Goal: Communication & Community: Answer question/provide support

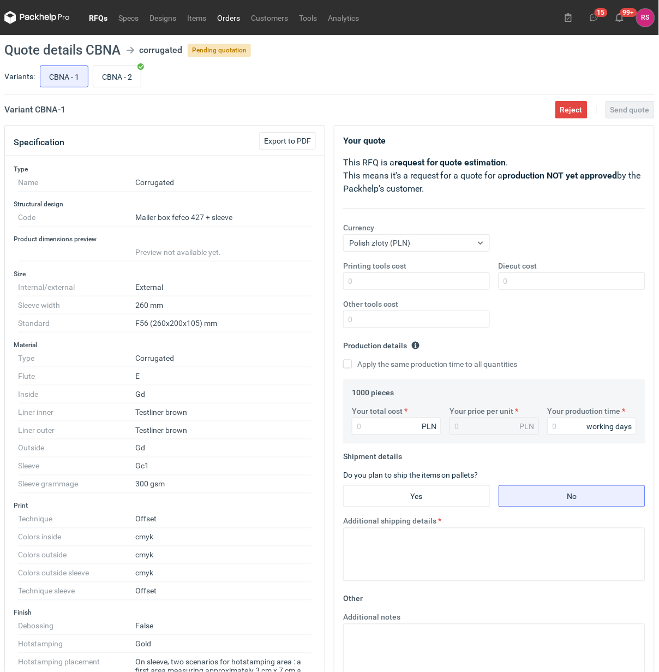
click at [227, 17] on link "Orders" at bounding box center [229, 17] width 34 height 13
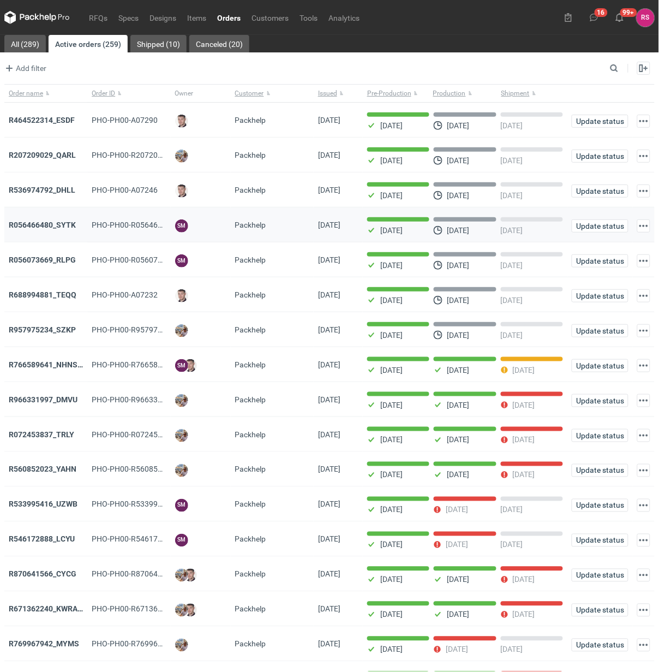
drag, startPoint x: 317, startPoint y: 227, endPoint x: 358, endPoint y: 227, distance: 40.4
click at [340, 227] on span "[DATE]" at bounding box center [329, 224] width 22 height 9
click at [52, 193] on strong "R536974792_DHLL" at bounding box center [42, 189] width 67 height 9
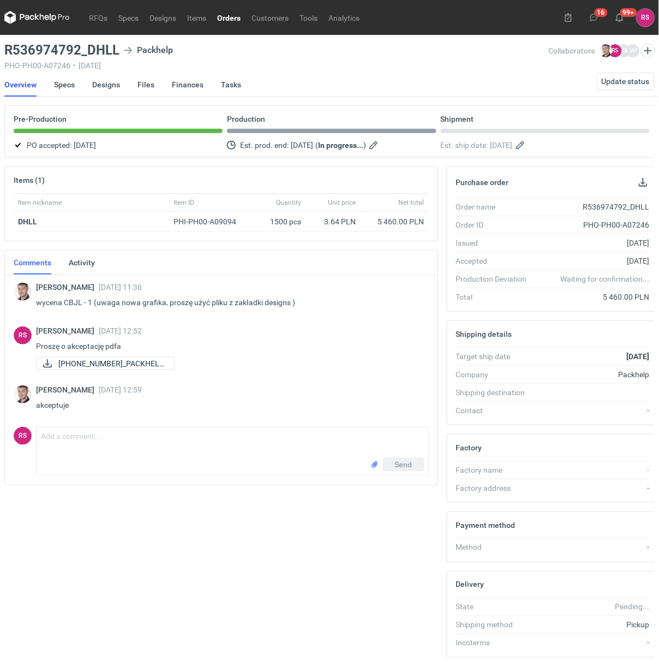
click at [227, 14] on link "Orders" at bounding box center [229, 17] width 34 height 13
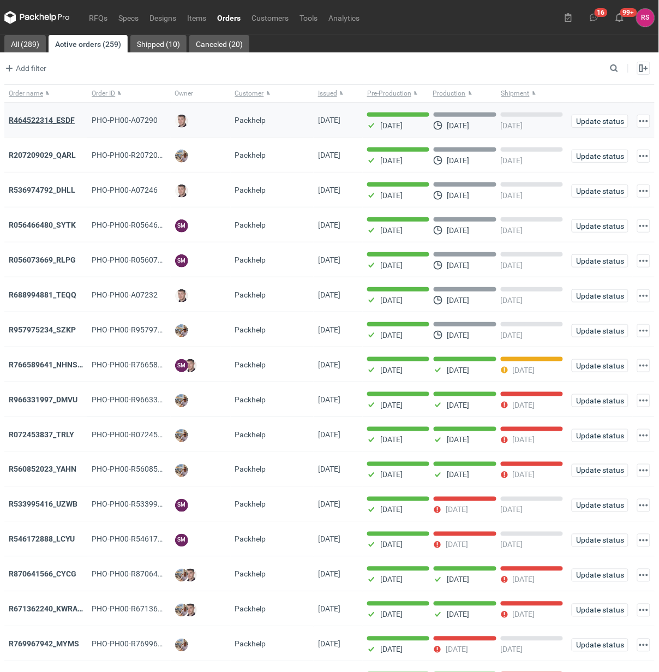
click at [36, 121] on strong "R464522314_ESDF" at bounding box center [42, 120] width 66 height 9
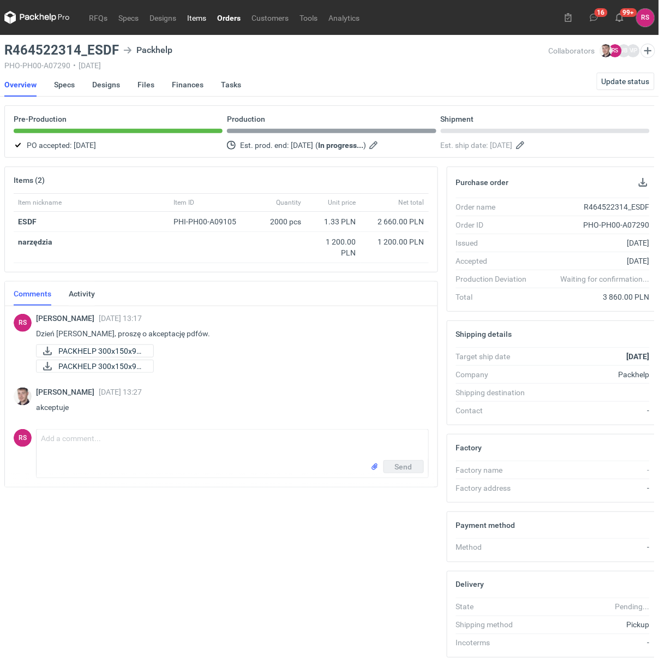
click at [195, 19] on link "Items" at bounding box center [197, 17] width 30 height 13
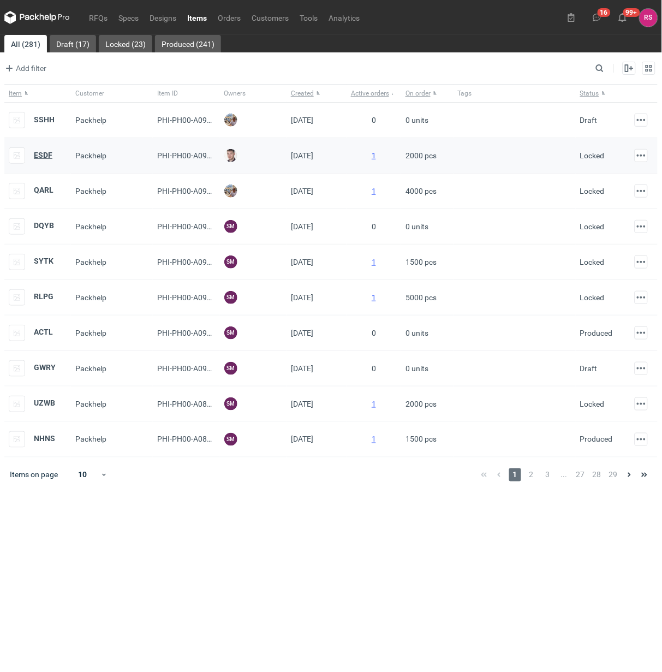
click at [50, 152] on strong "ESDF" at bounding box center [43, 155] width 19 height 9
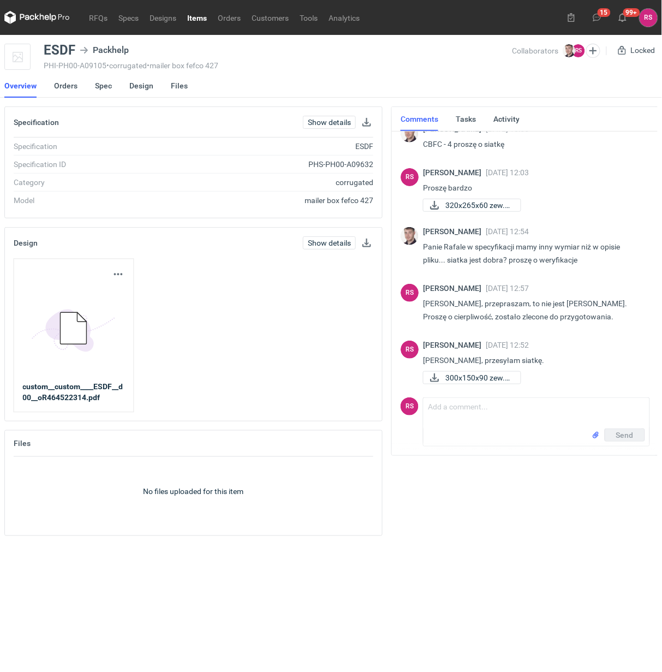
scroll to position [19, 0]
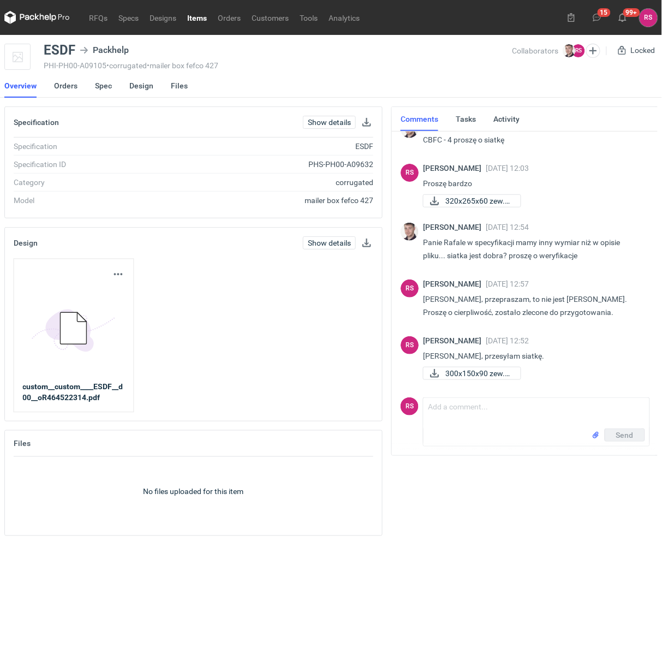
click at [198, 17] on link "Items" at bounding box center [197, 17] width 31 height 13
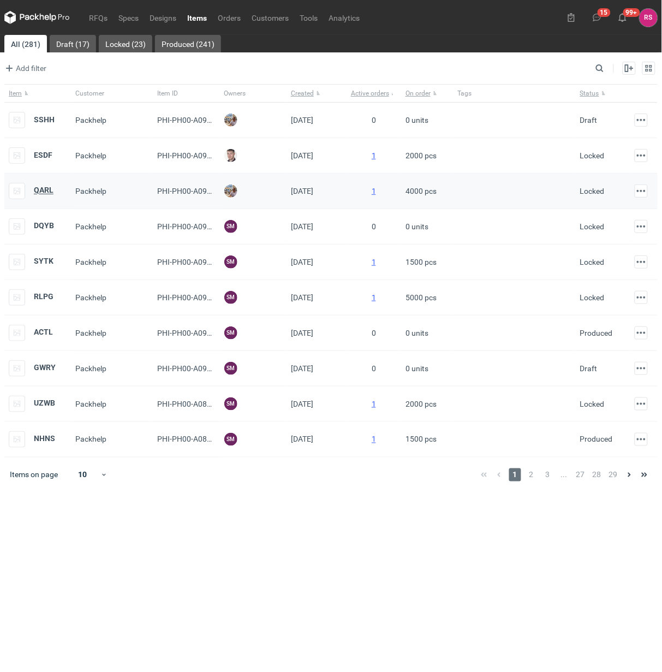
click at [40, 189] on strong "QARL" at bounding box center [44, 190] width 20 height 9
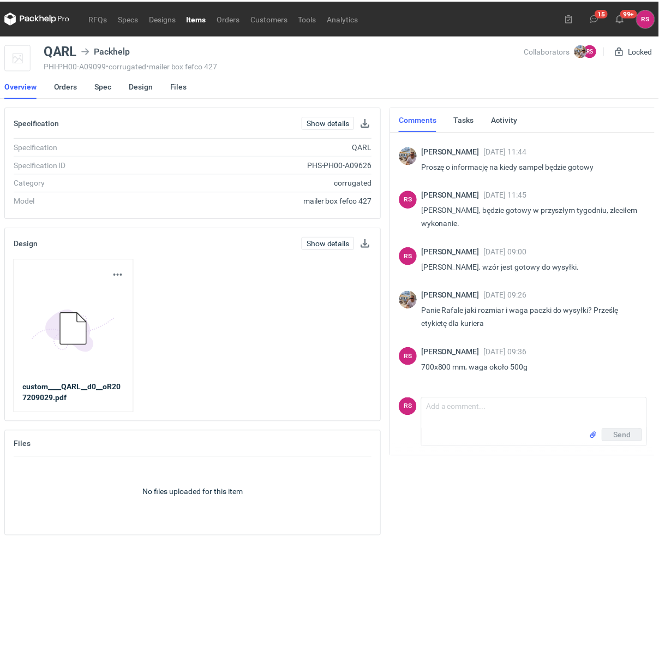
scroll to position [422, 0]
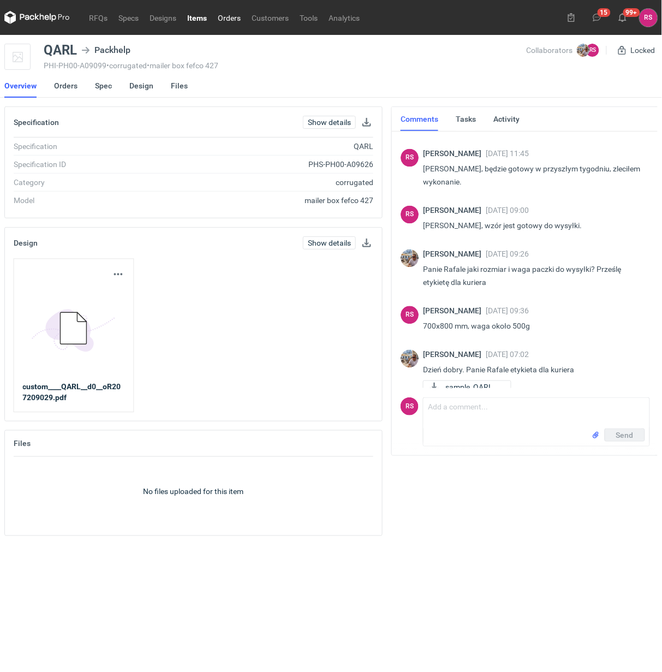
click at [229, 15] on link "Orders" at bounding box center [229, 17] width 34 height 13
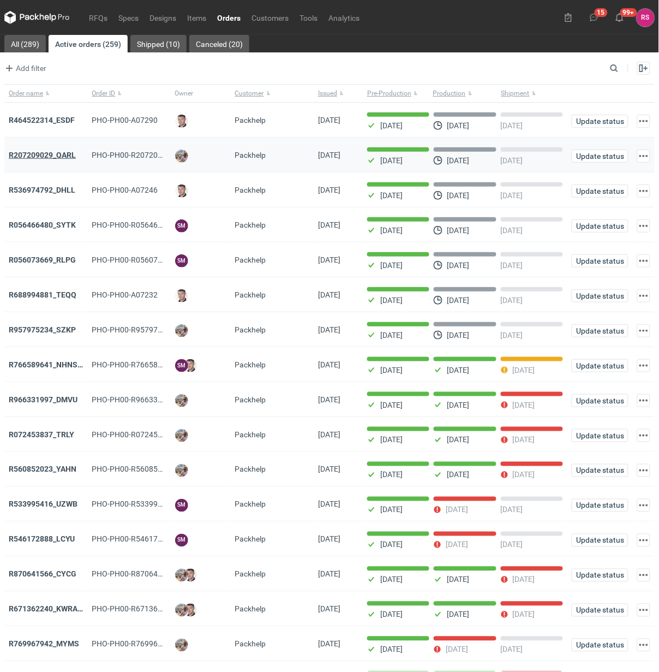
click at [41, 155] on strong "R207209029_QARL" at bounding box center [42, 155] width 67 height 9
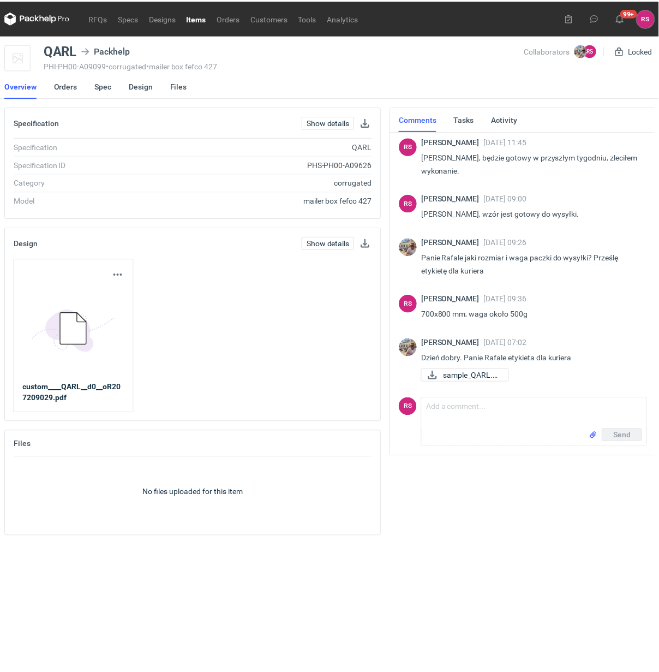
scroll to position [422, 0]
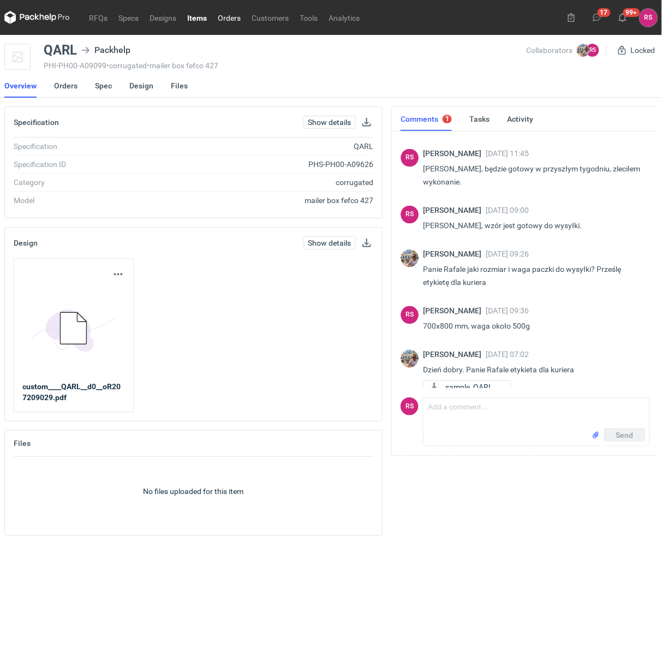
click at [227, 15] on link "Orders" at bounding box center [229, 17] width 34 height 13
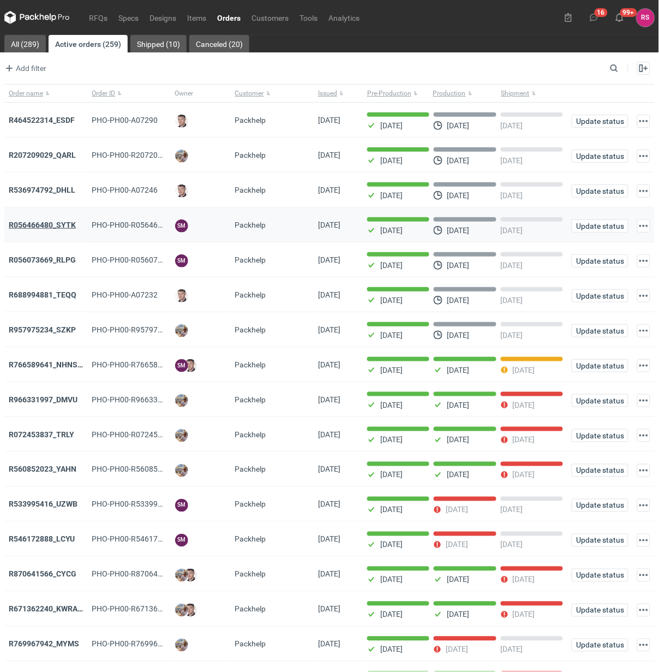
click at [53, 224] on strong "R056466480_SYTK" at bounding box center [42, 224] width 67 height 9
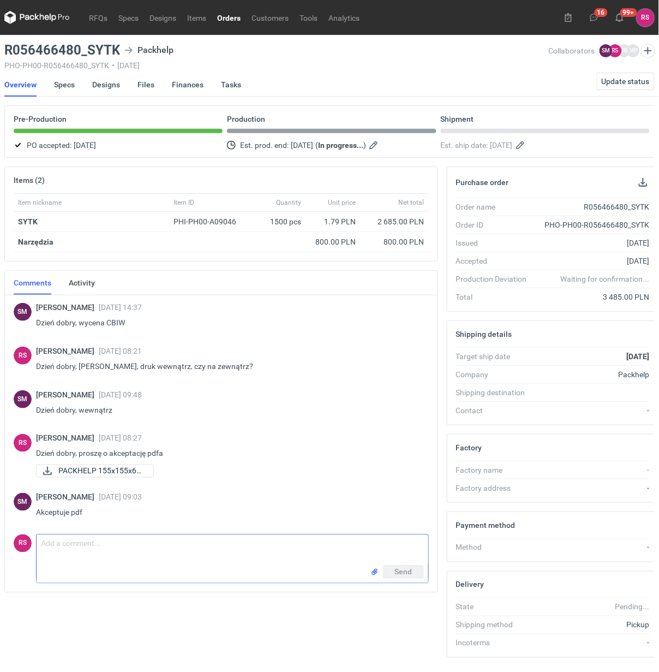
click at [172, 555] on textarea "Comment message" at bounding box center [233, 550] width 392 height 31
drag, startPoint x: 194, startPoint y: 546, endPoint x: 285, endPoint y: 546, distance: 91.1
click at [285, 546] on textarea "Dzień dobry, Panie Sebastianie, informuję, że nasz operator" at bounding box center [233, 550] width 392 height 31
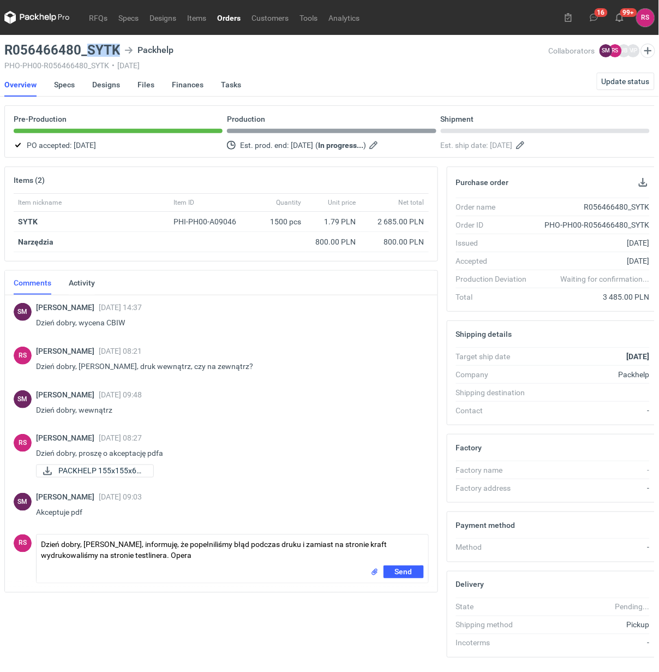
drag, startPoint x: 86, startPoint y: 49, endPoint x: 119, endPoint y: 47, distance: 33.3
click at [119, 47] on div "R056466480_SYTK Packhelp" at bounding box center [276, 50] width 544 height 13
drag, startPoint x: 87, startPoint y: 50, endPoint x: 116, endPoint y: 49, distance: 28.4
click at [116, 49] on h3 "R056466480_SYTK" at bounding box center [62, 50] width 116 height 13
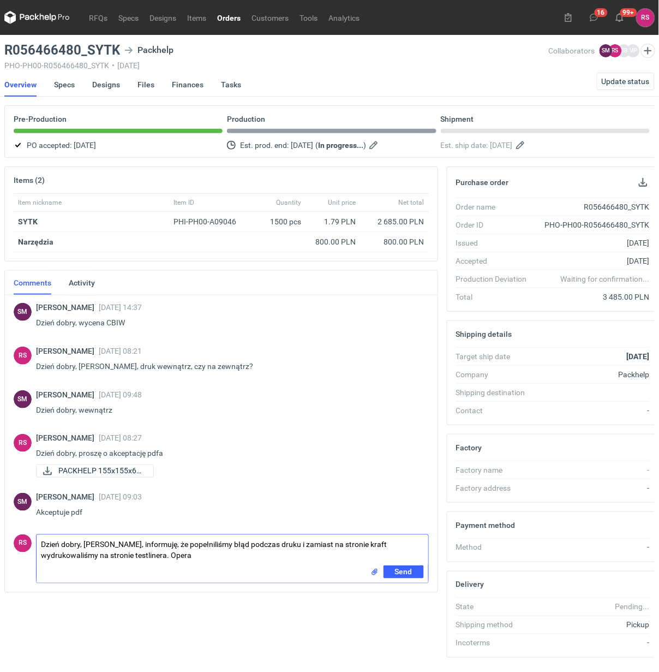
click at [213, 563] on textarea "Dzień dobry, Panie Sebastianie, informuję, że popełniliśmy błąd podczas druku i…" at bounding box center [233, 550] width 392 height 31
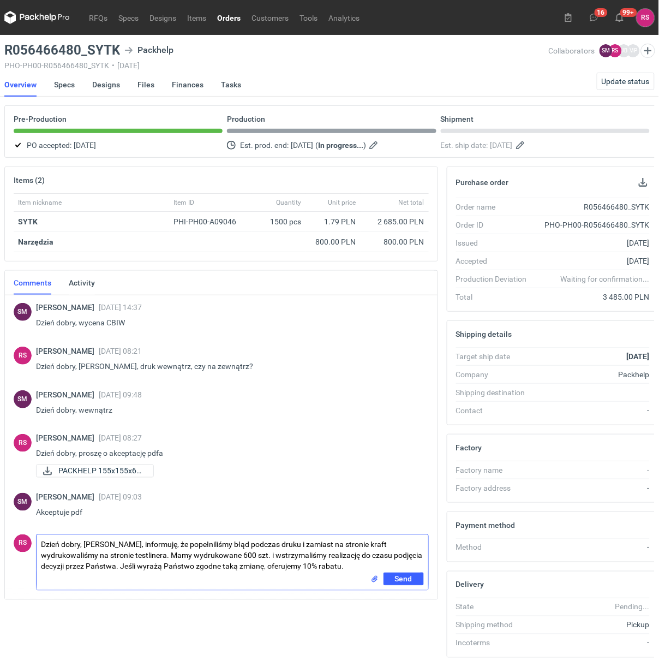
drag, startPoint x: 213, startPoint y: 568, endPoint x: 206, endPoint y: 567, distance: 7.2
click at [206, 567] on textarea "Dzień dobry, Panie Sebastianie, informuję, że popełniliśmy błąd podczas druku i…" at bounding box center [233, 554] width 392 height 38
click at [214, 566] on textarea "Dzień dobry, Panie Sebastianie, informuję, że popełniliśmy błąd podczas druku i…" at bounding box center [233, 554] width 392 height 38
click at [219, 567] on textarea "Dzień dobry, Panie Sebastianie, informuję, że popełniliśmy błąd podczas druku i…" at bounding box center [233, 554] width 392 height 38
click at [362, 566] on textarea "Dzień dobry, Panie Sebastianie, informuję, że popełniliśmy błąd podczas druku i…" at bounding box center [233, 554] width 392 height 38
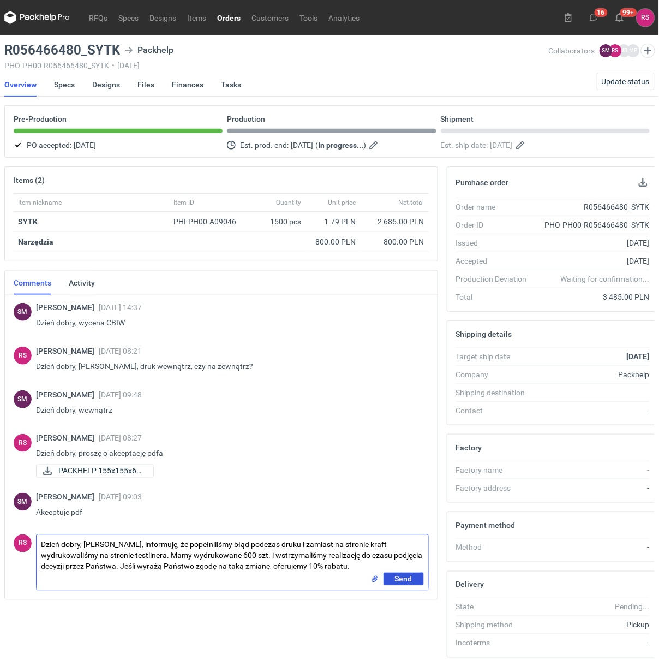
type textarea "Dzień dobry, Panie Sebastianie, informuję, że popełniliśmy błąd podczas druku i…"
click at [404, 576] on span "Send" at bounding box center [403, 579] width 17 height 8
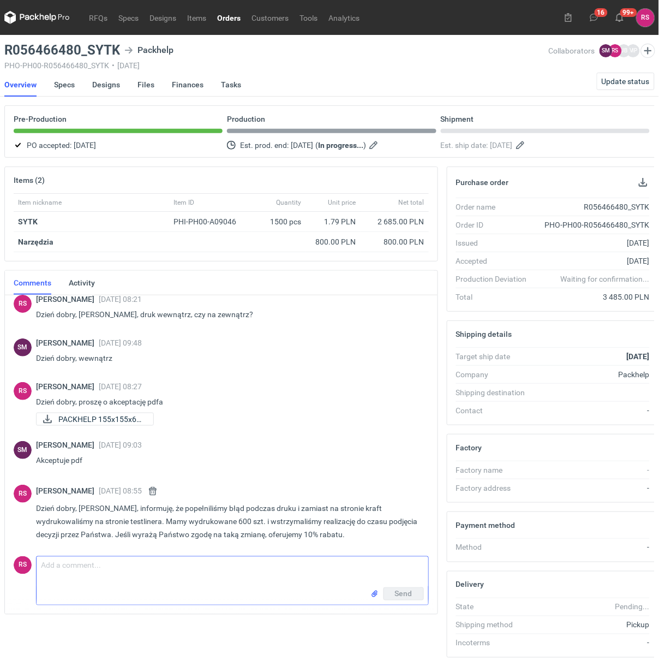
scroll to position [47, 0]
